Goal: Transaction & Acquisition: Subscribe to service/newsletter

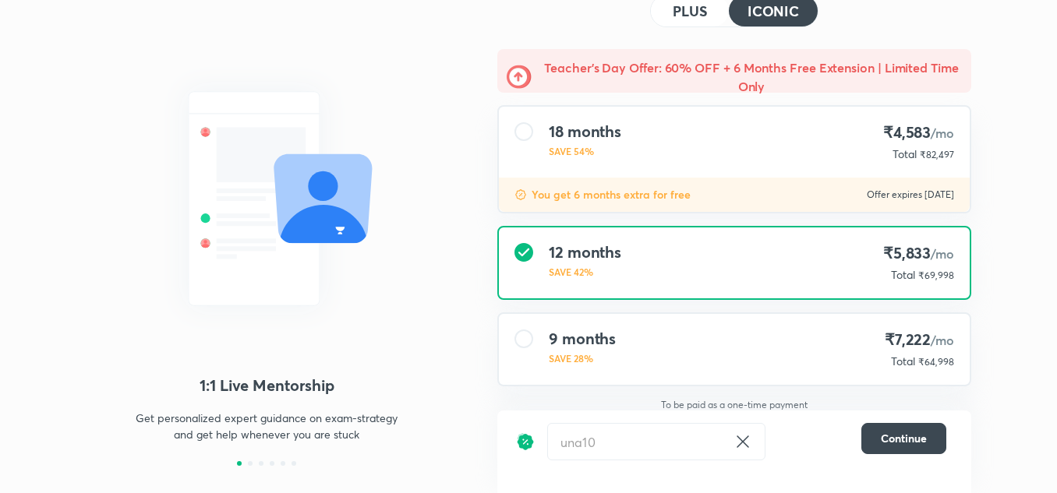
scroll to position [95, 0]
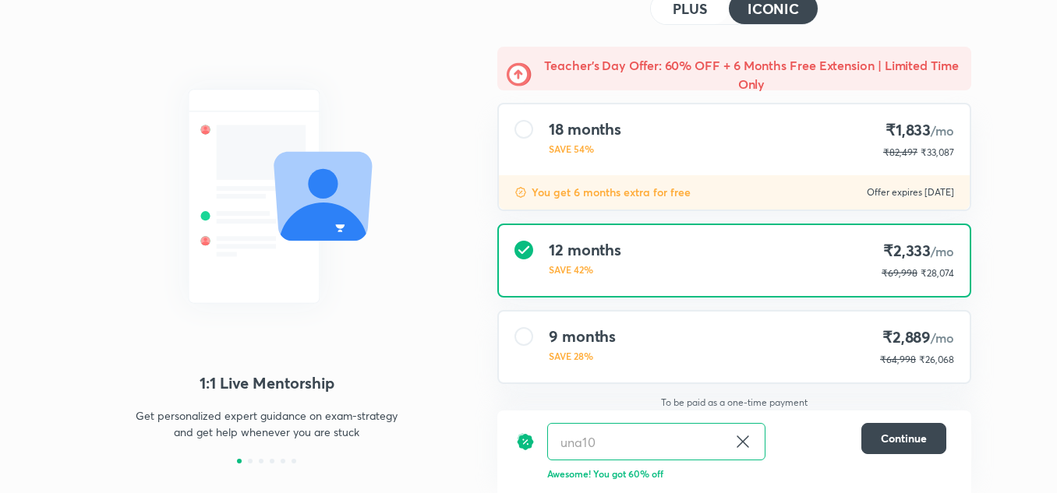
click at [741, 441] on icon at bounding box center [743, 442] width 12 height 12
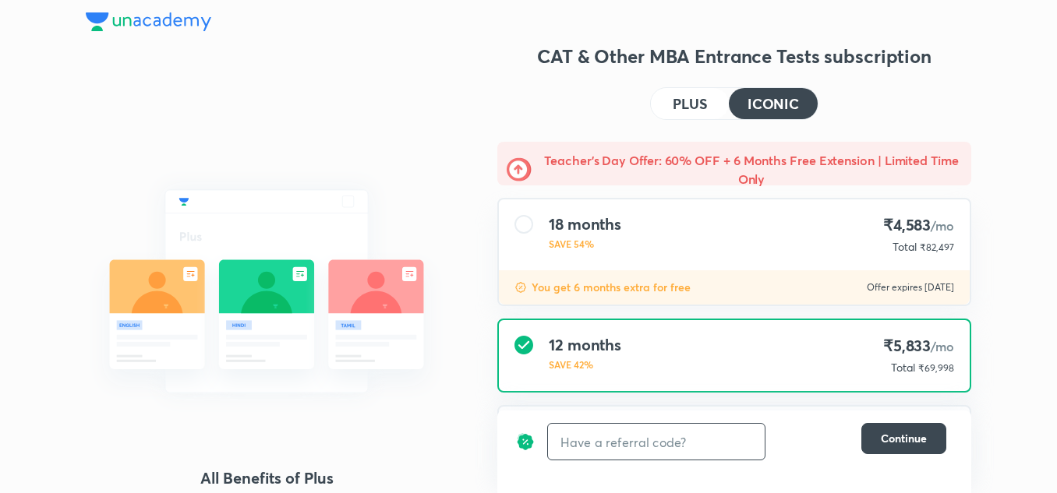
click at [748, 443] on input "text" at bounding box center [656, 442] width 217 height 37
paste input "CATDSER2HO"
type input "CATDSER2HO"
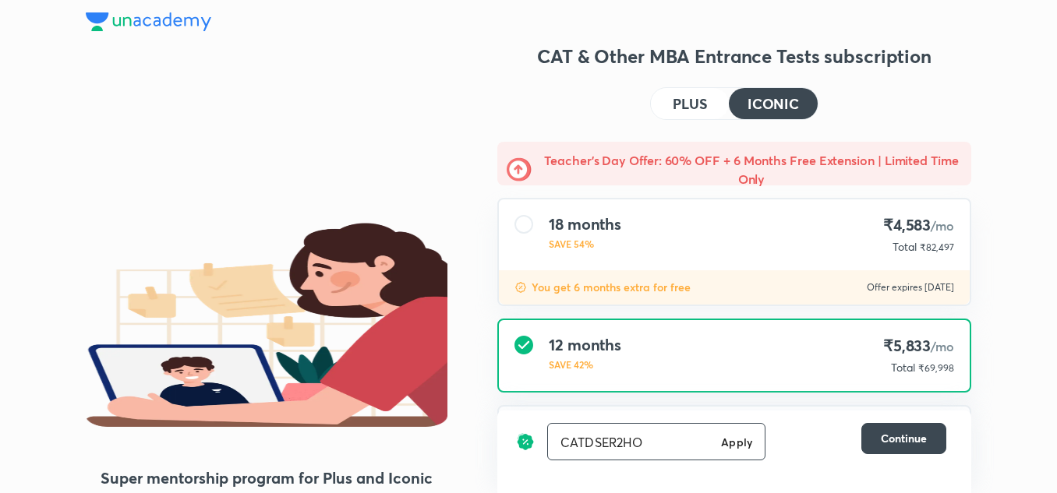
click at [740, 443] on h6 "Apply" at bounding box center [736, 442] width 31 height 16
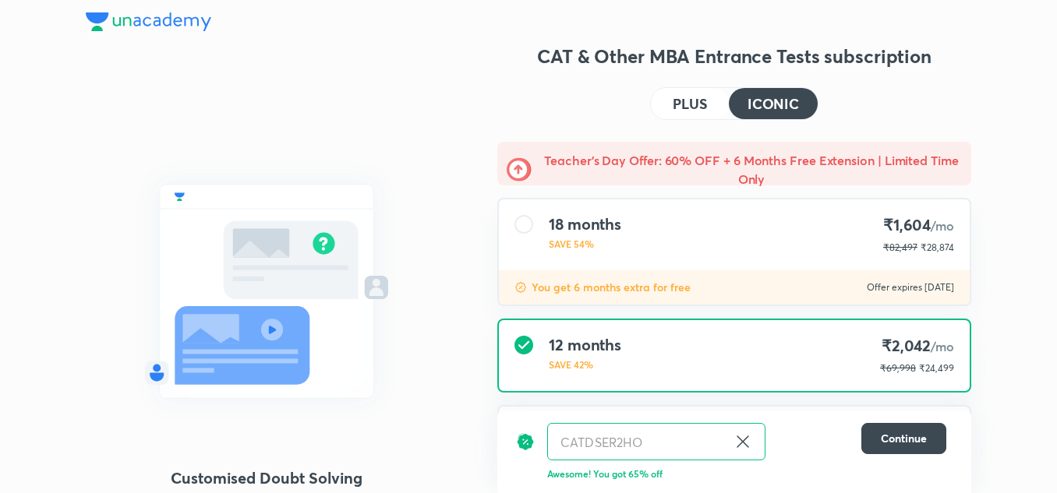
scroll to position [170, 0]
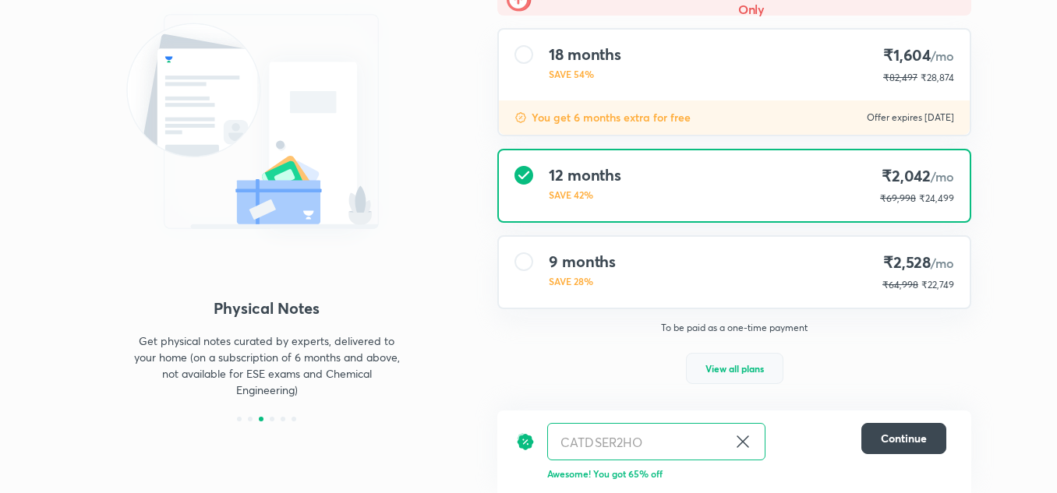
click at [760, 366] on span "View all plans" at bounding box center [734, 369] width 58 height 16
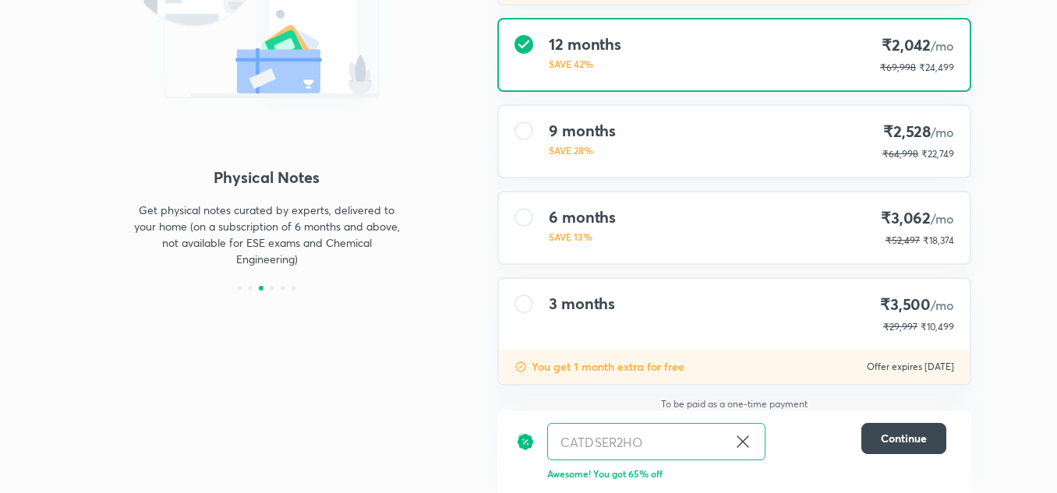
scroll to position [309, 0]
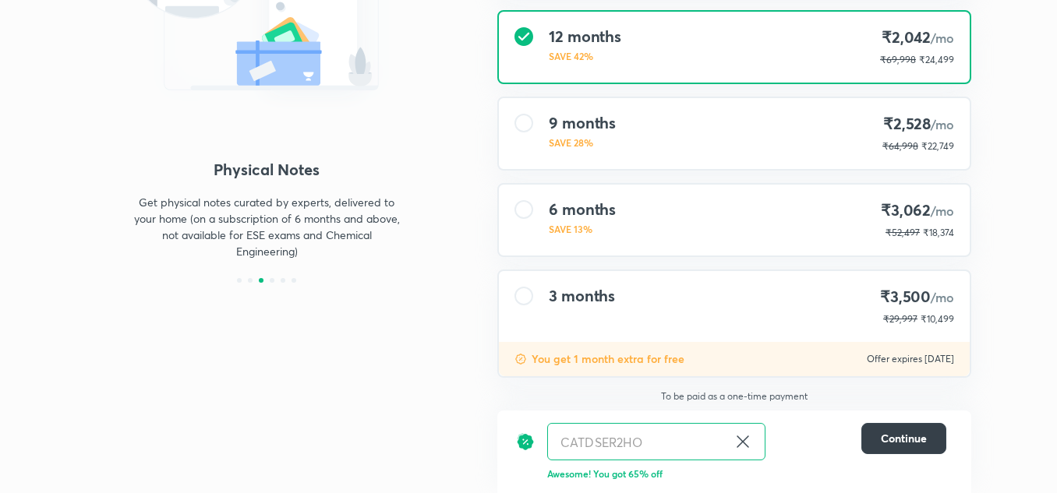
click at [917, 435] on span "Continue" at bounding box center [904, 439] width 46 height 16
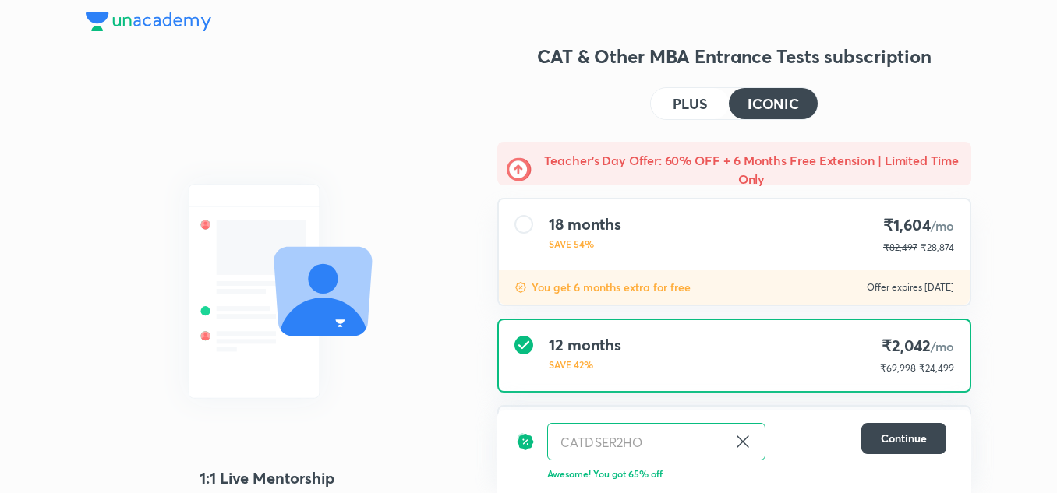
scroll to position [170, 0]
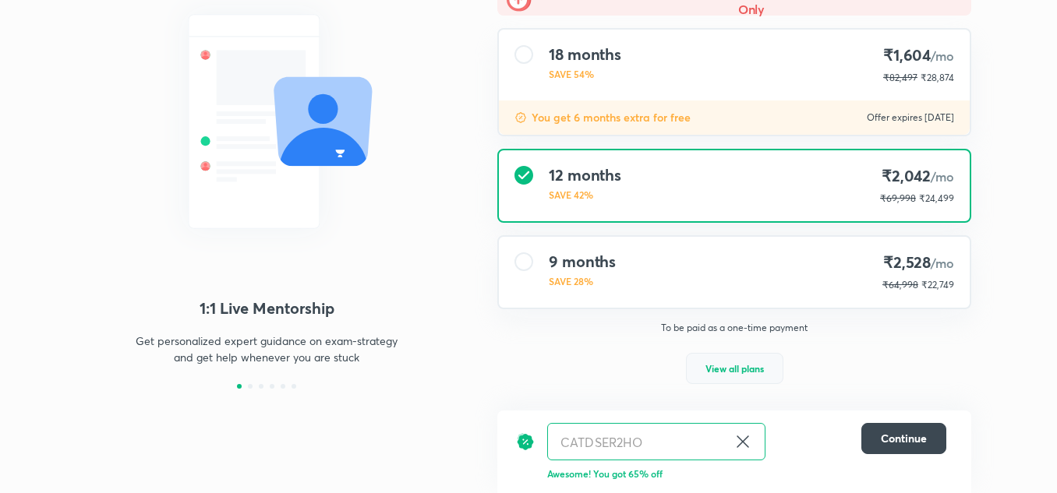
click at [725, 374] on span "View all plans" at bounding box center [734, 369] width 58 height 16
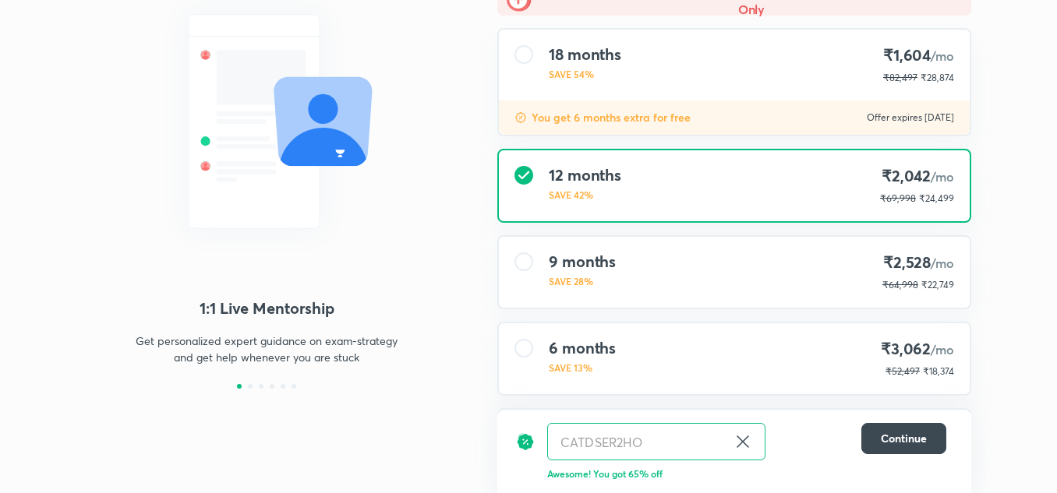
scroll to position [309, 0]
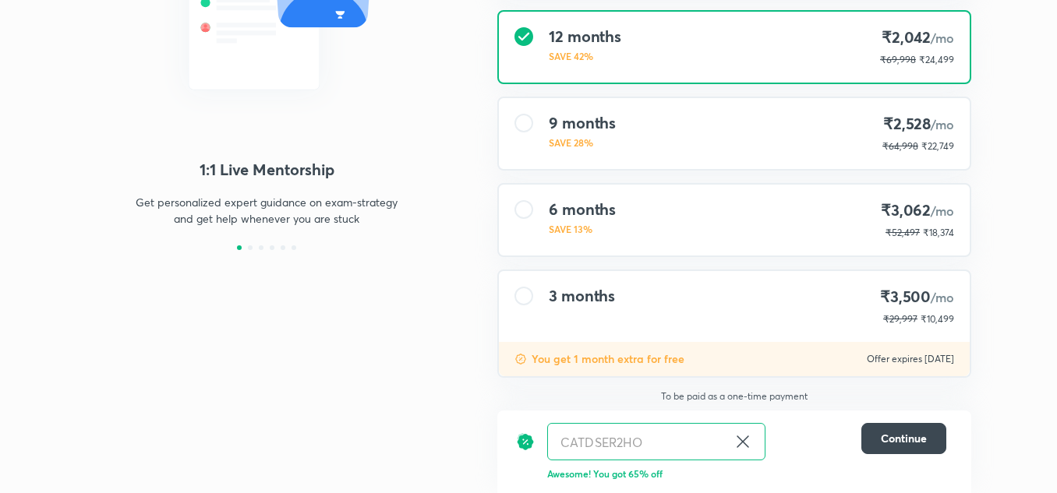
click at [629, 341] on div "3 months ₹3,500 /mo ₹29,997 ₹10,499" at bounding box center [734, 306] width 471 height 71
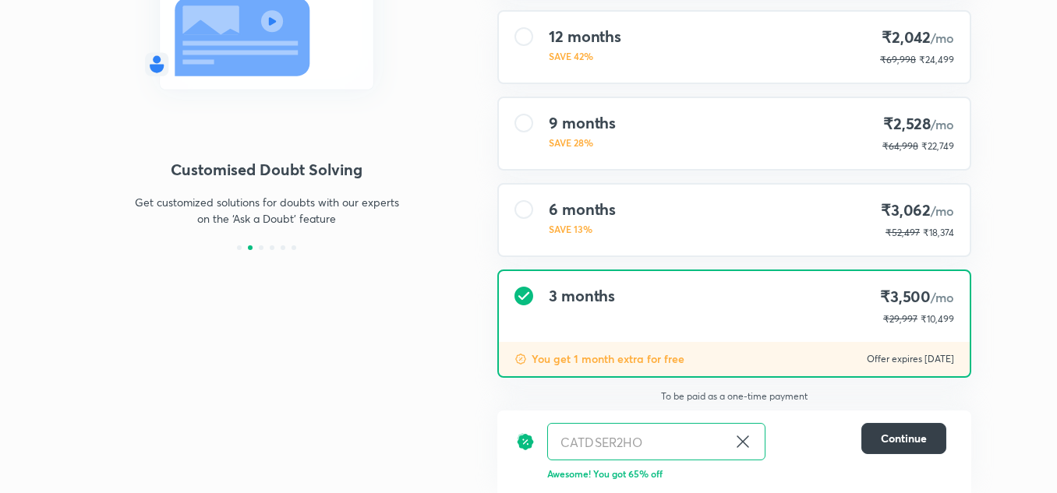
click at [901, 426] on button "Continue" at bounding box center [903, 438] width 85 height 31
